Goal: Information Seeking & Learning: Learn about a topic

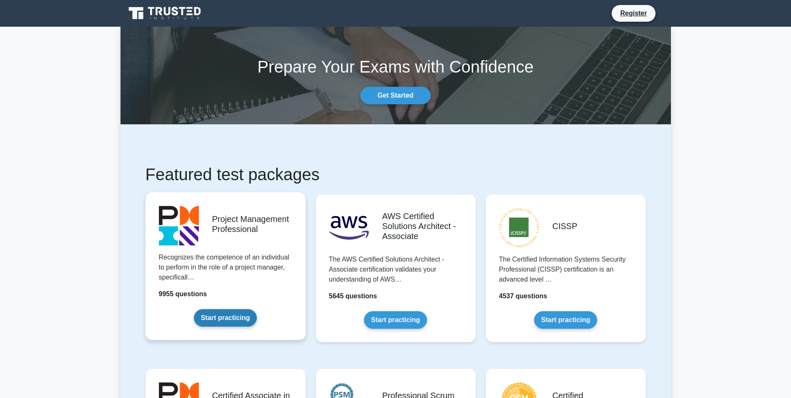
click at [233, 313] on link "Start practicing" at bounding box center [225, 318] width 63 height 18
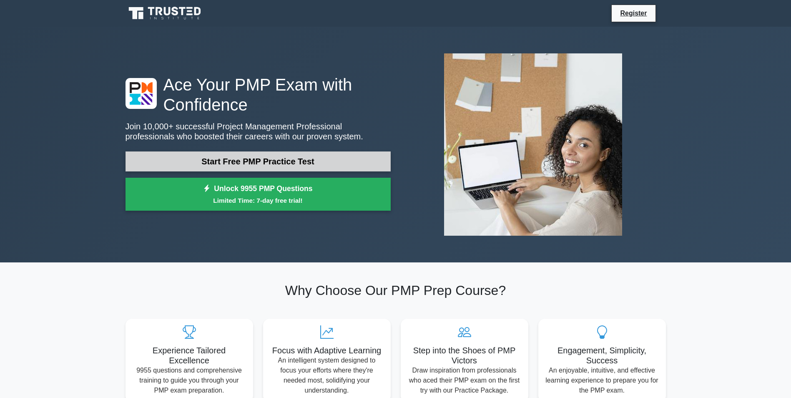
click at [270, 160] on link "Start Free PMP Practice Test" at bounding box center [257, 161] width 265 height 20
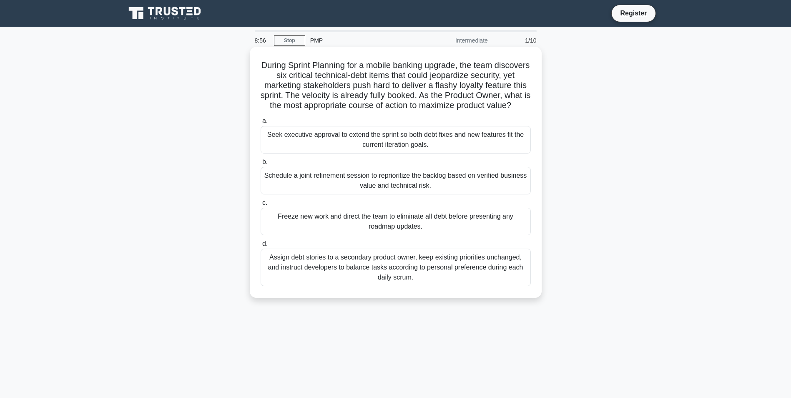
click at [377, 192] on div "Schedule a joint refinement session to reprioritize the backlog based on verifi…" at bounding box center [396, 181] width 270 height 28
click at [261, 165] on input "b. Schedule a joint refinement session to reprioritize the backlog based on ver…" at bounding box center [261, 161] width 0 height 5
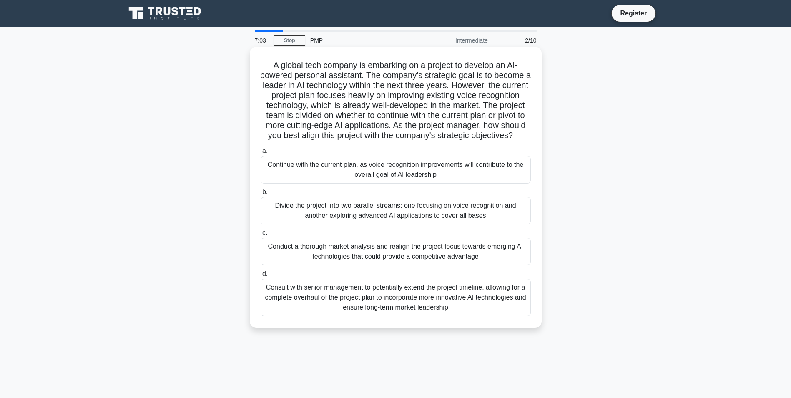
click at [393, 265] on div "Conduct a thorough market analysis and realign the project focus towards emergi…" at bounding box center [396, 252] width 270 height 28
click at [261, 236] on input "c. Conduct a thorough market analysis and realign the project focus towards eme…" at bounding box center [261, 232] width 0 height 5
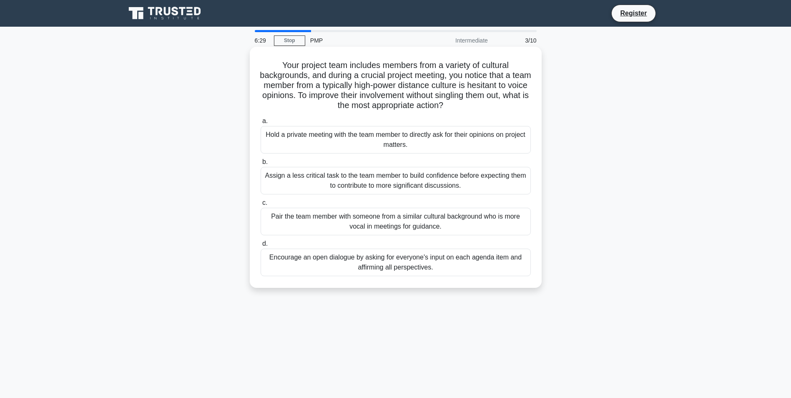
click at [413, 260] on div "Encourage an open dialogue by asking for everyone's input on each agenda item a…" at bounding box center [396, 262] width 270 height 28
click at [261, 246] on input "d. Encourage an open dialogue by asking for everyone's input on each agenda ite…" at bounding box center [261, 243] width 0 height 5
click at [420, 263] on div "Encourage an open dialogue by asking for everyone's input on each agenda item a…" at bounding box center [396, 262] width 270 height 28
click at [261, 246] on input "d. Encourage an open dialogue by asking for everyone's input on each agenda ite…" at bounding box center [261, 243] width 0 height 5
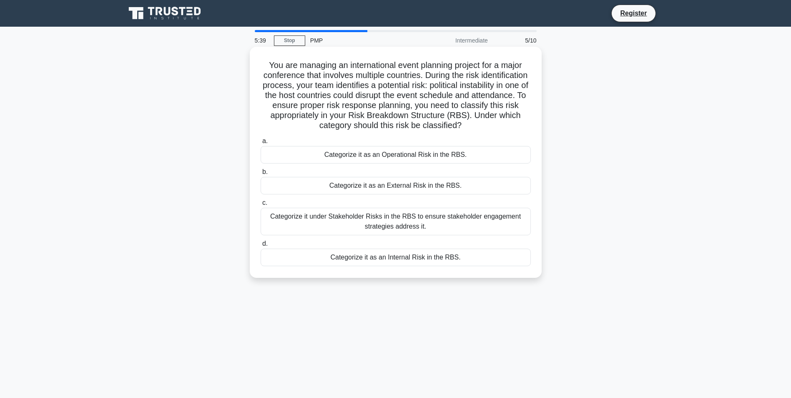
click at [431, 184] on div "Categorize it as an External Risk in the RBS." at bounding box center [396, 186] width 270 height 18
click at [261, 175] on input "b. Categorize it as an External Risk in the RBS." at bounding box center [261, 171] width 0 height 5
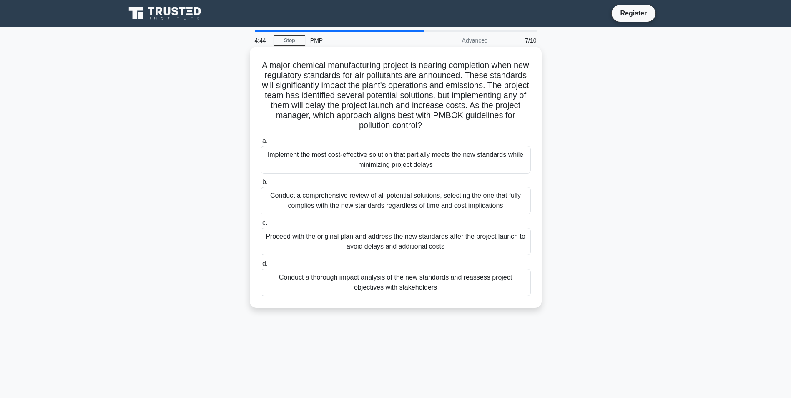
click at [412, 277] on div "Conduct a thorough impact analysis of the new standards and reassess project ob…" at bounding box center [396, 282] width 270 height 28
click at [261, 266] on input "d. Conduct a thorough impact analysis of the new standards and reassess project…" at bounding box center [261, 263] width 0 height 5
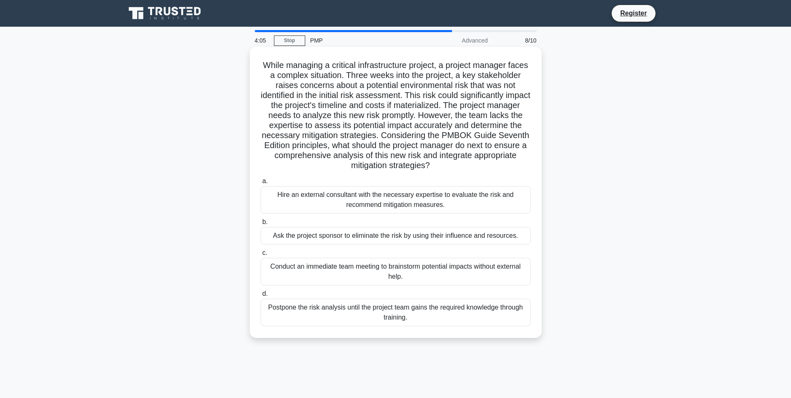
click at [431, 198] on div "Hire an external consultant with the necessary expertise to evaluate the risk a…" at bounding box center [396, 200] width 270 height 28
click at [261, 184] on input "a. Hire an external consultant with the necessary expertise to evaluate the ris…" at bounding box center [261, 180] width 0 height 5
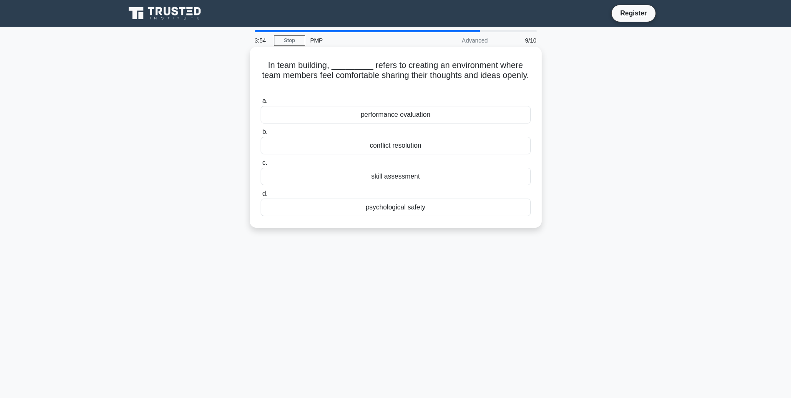
click at [410, 208] on div "psychological safety" at bounding box center [396, 207] width 270 height 18
click at [261, 196] on input "d. psychological safety" at bounding box center [261, 193] width 0 height 5
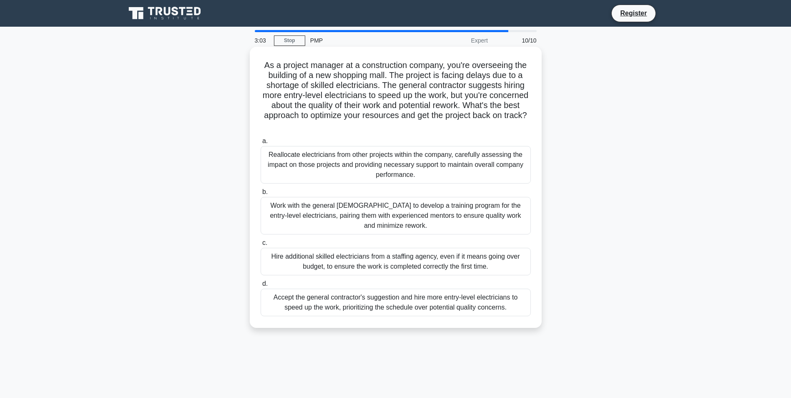
click at [448, 160] on div "Reallocate electricians from other projects within the company, carefully asses…" at bounding box center [396, 165] width 270 height 38
click at [261, 144] on input "a. Reallocate electricians from other projects within the company, carefully as…" at bounding box center [261, 140] width 0 height 5
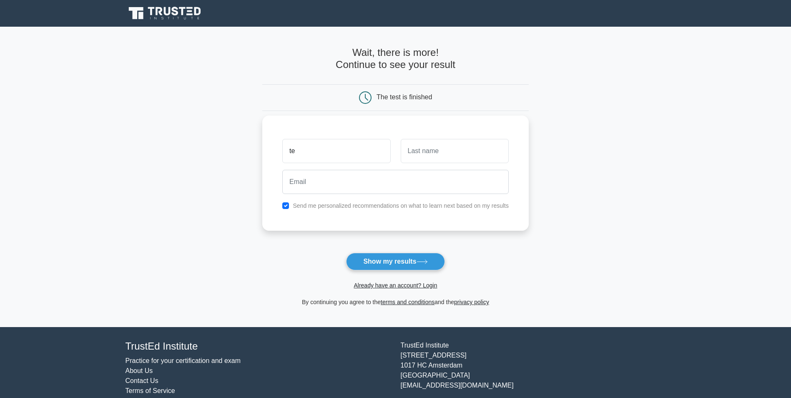
type input "te"
click at [466, 150] on input "text" at bounding box center [455, 151] width 108 height 24
type input "tre"
click at [343, 189] on input "email" at bounding box center [395, 182] width 226 height 24
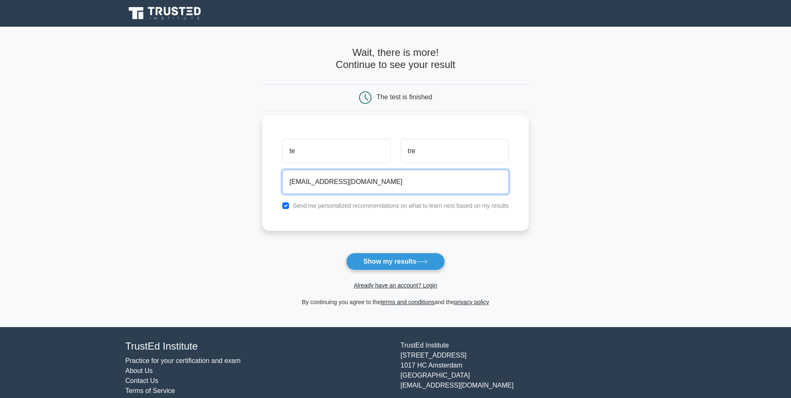
type input "red@gmail.com"
click at [287, 207] on input "checkbox" at bounding box center [285, 205] width 7 height 7
checkbox input "false"
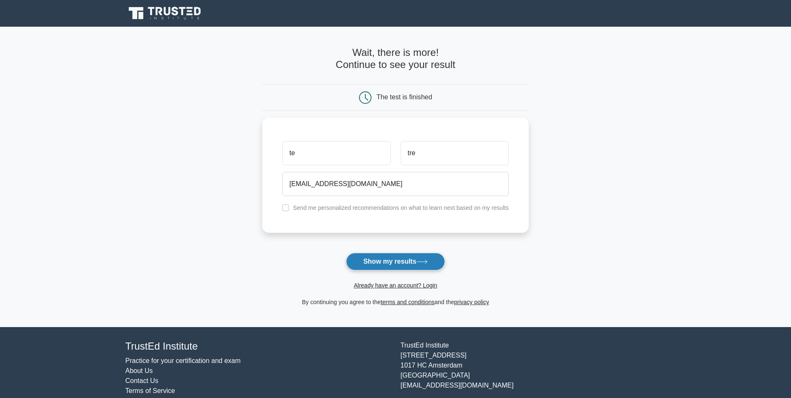
click at [405, 263] on button "Show my results" at bounding box center [395, 262] width 98 height 18
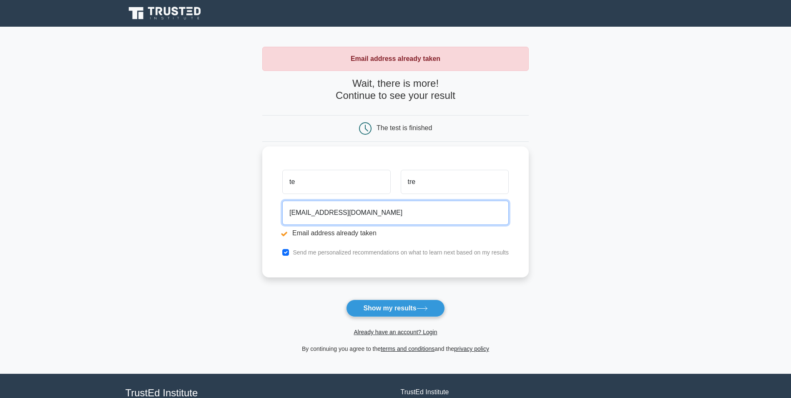
click at [299, 215] on input "[EMAIL_ADDRESS][DOMAIN_NAME]" at bounding box center [395, 212] width 226 height 24
type input "[EMAIL_ADDRESS][DOMAIN_NAME]"
click at [289, 254] on input "checkbox" at bounding box center [285, 252] width 7 height 7
checkbox input "false"
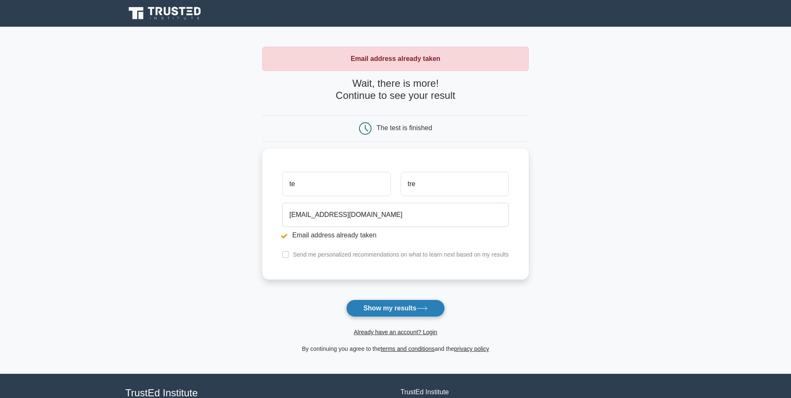
click at [386, 309] on button "Show my results" at bounding box center [395, 308] width 98 height 18
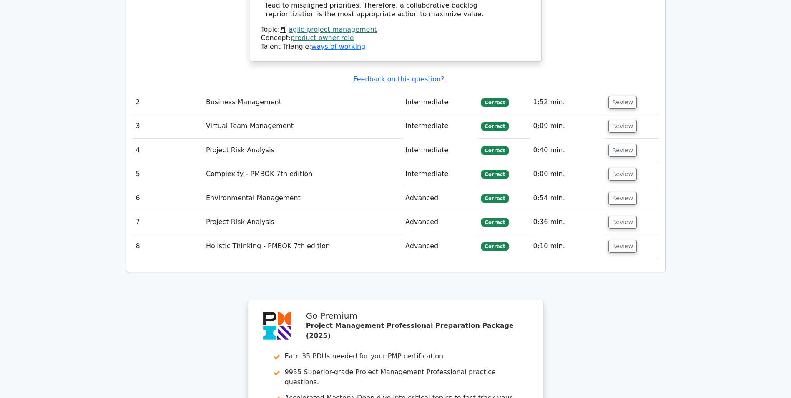
scroll to position [1292, 0]
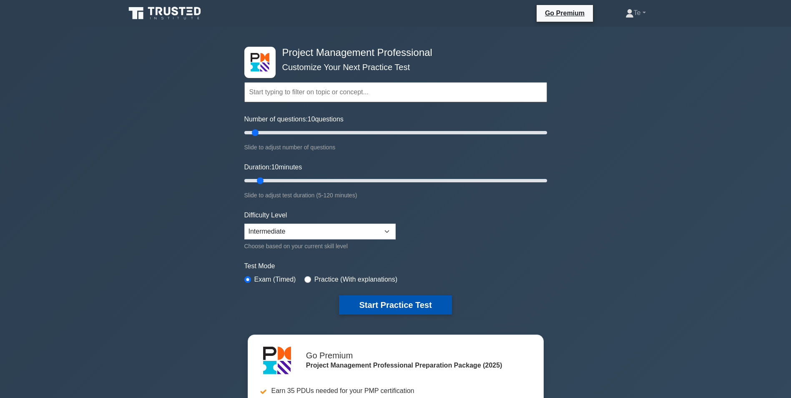
click at [418, 301] on button "Start Practice Test" at bounding box center [395, 304] width 113 height 19
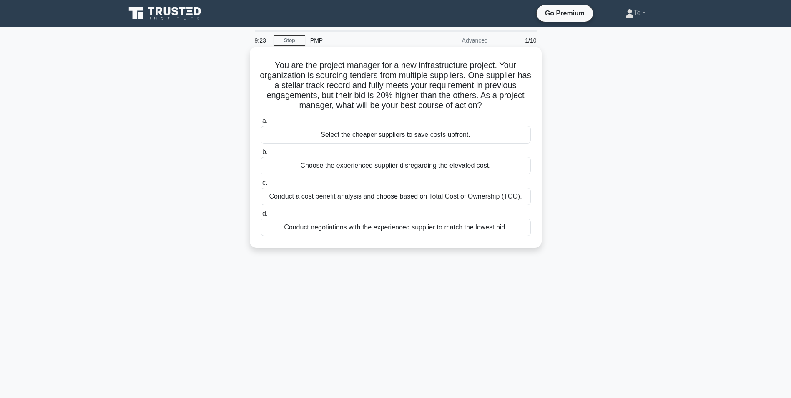
click at [315, 226] on div "Conduct negotiations with the experienced supplier to match the lowest bid." at bounding box center [396, 227] width 270 height 18
click at [261, 216] on input "d. Conduct negotiations with the experienced supplier to match the lowest bid." at bounding box center [261, 213] width 0 height 5
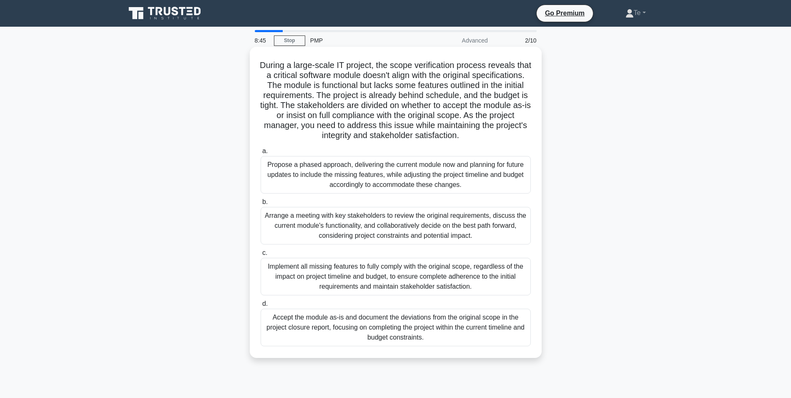
click at [380, 235] on div "Arrange a meeting with key stakeholders to review the original requirements, di…" at bounding box center [396, 226] width 270 height 38
click at [261, 205] on input "b. Arrange a meeting with key stakeholders to review the original requirements,…" at bounding box center [261, 201] width 0 height 5
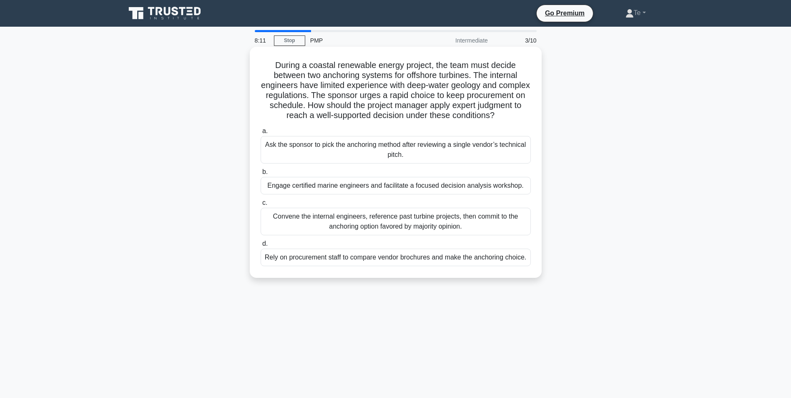
click at [315, 194] on div "Engage certified marine engineers and facilitate a focused decision analysis wo…" at bounding box center [396, 186] width 270 height 18
click at [261, 175] on input "b. Engage certified marine engineers and facilitate a focused decision analysis…" at bounding box center [261, 171] width 0 height 5
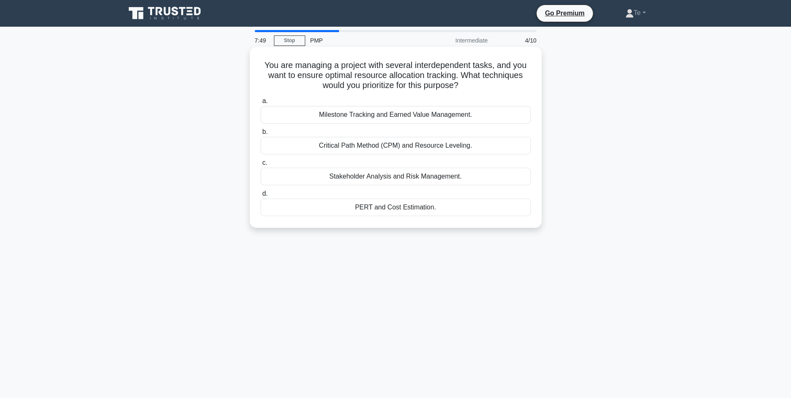
click at [389, 146] on div "Critical Path Method (CPM) and Resource Leveling." at bounding box center [396, 146] width 270 height 18
click at [261, 135] on input "b. Critical Path Method (CPM) and Resource Leveling." at bounding box center [261, 131] width 0 height 5
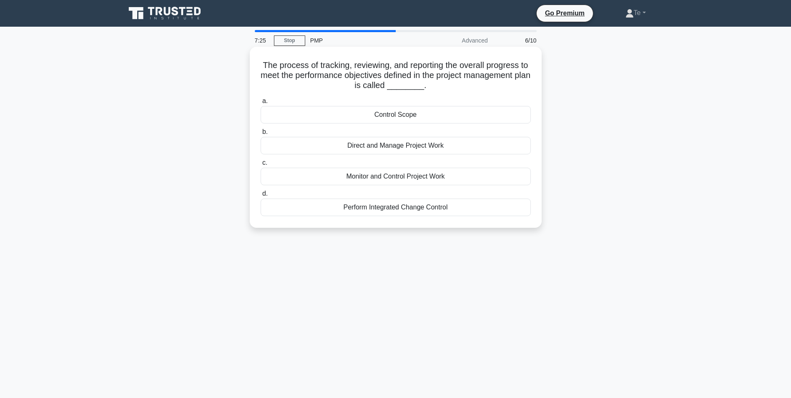
click at [359, 177] on div "Monitor and Control Project Work" at bounding box center [396, 177] width 270 height 18
click at [261, 165] on input "c. Monitor and Control Project Work" at bounding box center [261, 162] width 0 height 5
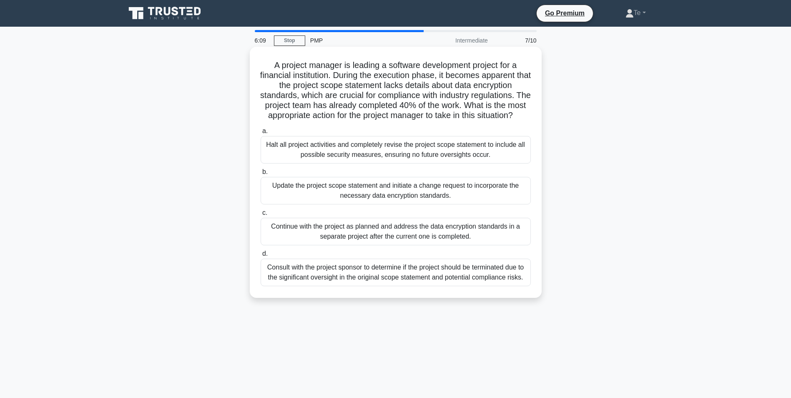
click at [385, 204] on div "Update the project scope statement and initiate a change request to incorporate…" at bounding box center [396, 191] width 270 height 28
click at [261, 175] on input "b. Update the project scope statement and initiate a change request to incorpor…" at bounding box center [261, 171] width 0 height 5
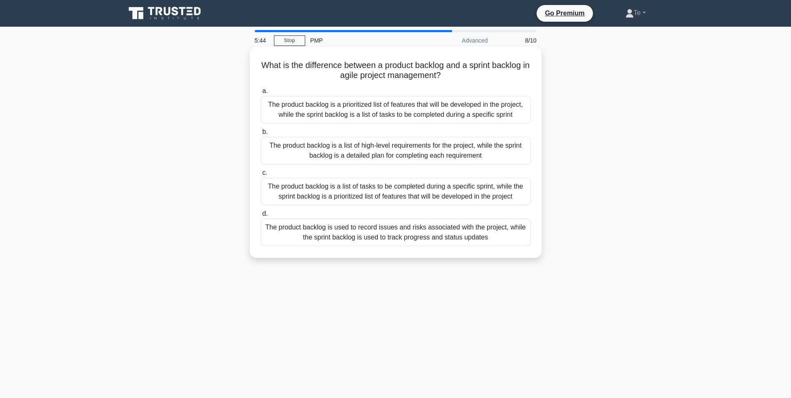
click at [333, 109] on div "The product backlog is a prioritized list of features that will be developed in…" at bounding box center [396, 110] width 270 height 28
click at [261, 94] on input "a. The product backlog is a prioritized list of features that will be developed…" at bounding box center [261, 90] width 0 height 5
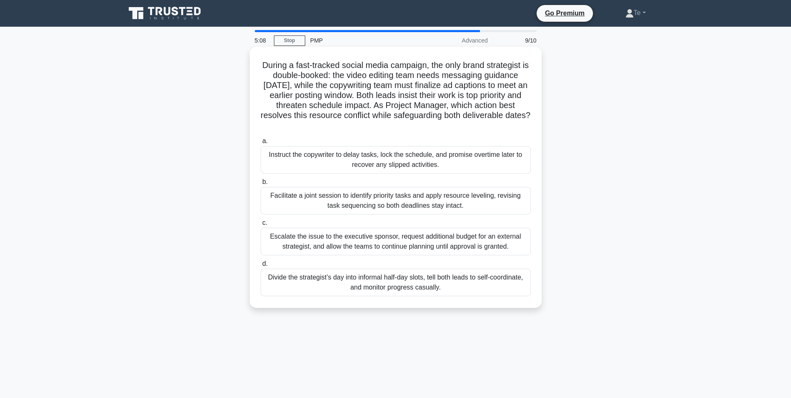
click at [382, 205] on div "Facilitate a joint session to identify priority tasks and apply resource leveli…" at bounding box center [396, 201] width 270 height 28
click at [261, 185] on input "b. Facilitate a joint session to identify priority tasks and apply resource lev…" at bounding box center [261, 181] width 0 height 5
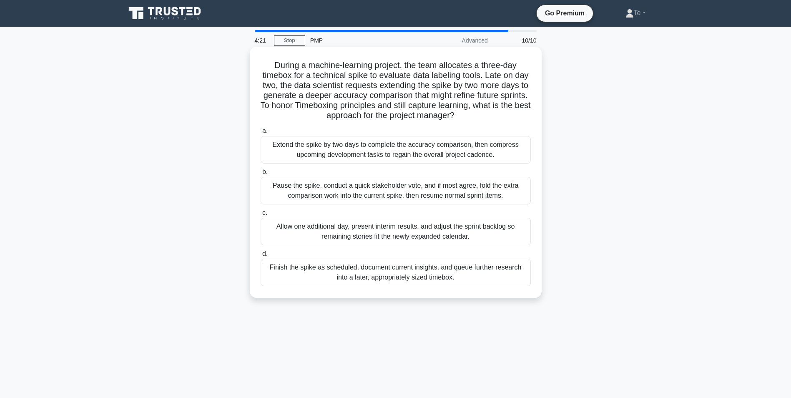
click at [404, 271] on div "Finish the spike as scheduled, document current insights, and queue further res…" at bounding box center [396, 272] width 270 height 28
click at [261, 256] on input "d. Finish the spike as scheduled, document current insights, and queue further …" at bounding box center [261, 253] width 0 height 5
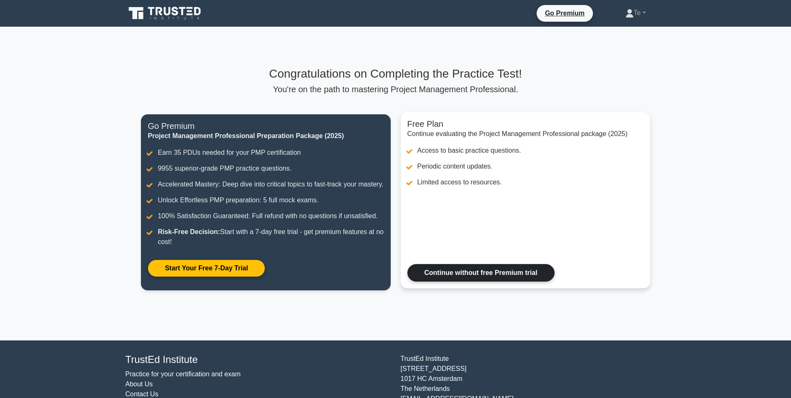
click at [421, 281] on link "Continue without free Premium trial" at bounding box center [480, 273] width 147 height 18
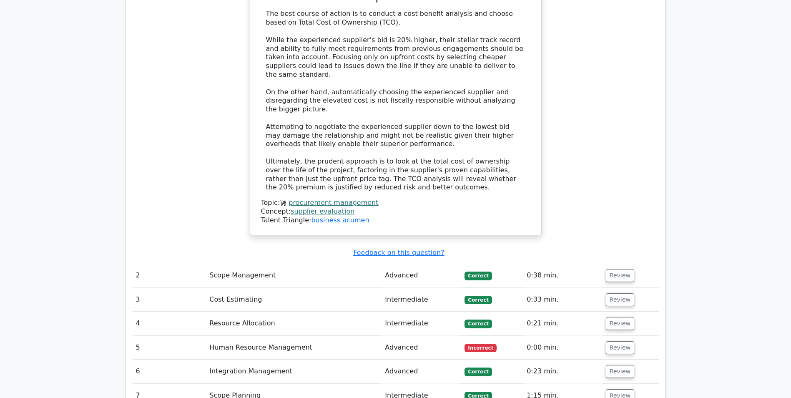
scroll to position [1084, 0]
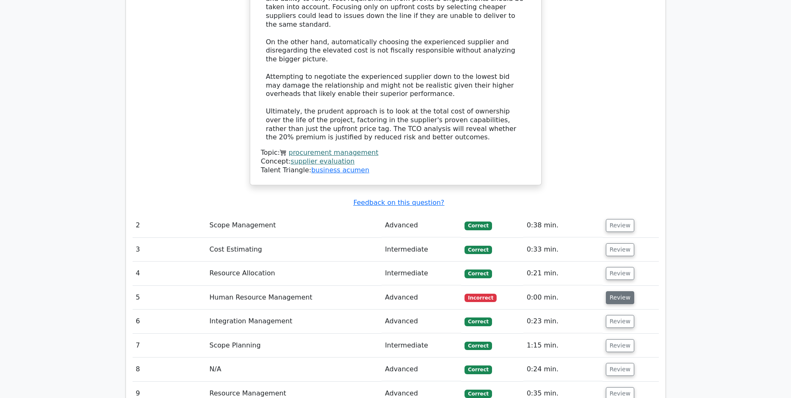
click at [613, 291] on button "Review" at bounding box center [620, 297] width 28 height 13
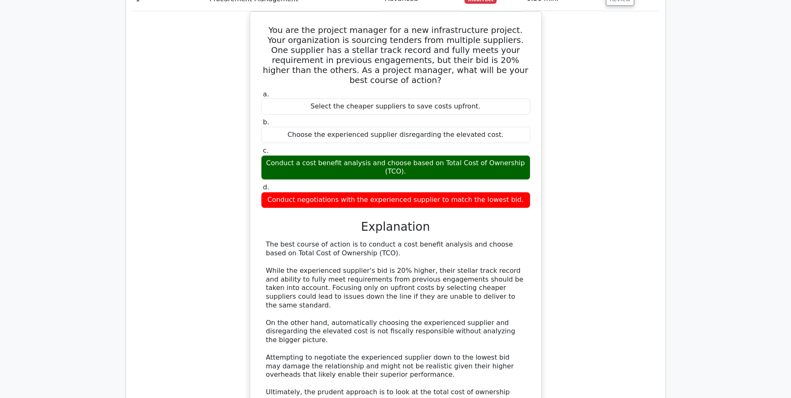
scroll to position [792, 0]
